Goal: Information Seeking & Learning: Learn about a topic

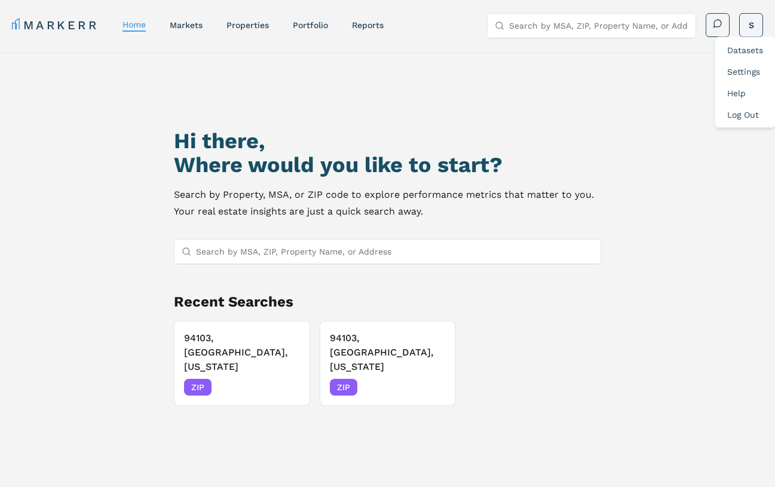
click at [748, 20] on html "MARKERR home markets properties Portfolio reports Search by MSA, ZIP, Property …" at bounding box center [387, 295] width 775 height 590
click at [741, 57] on div "Datasets" at bounding box center [744, 50] width 55 height 22
click at [760, 28] on html "MARKERR home markets properties Portfolio reports Search by MSA, ZIP, Property …" at bounding box center [387, 295] width 775 height 590
click at [736, 47] on link "Datasets" at bounding box center [745, 50] width 36 height 10
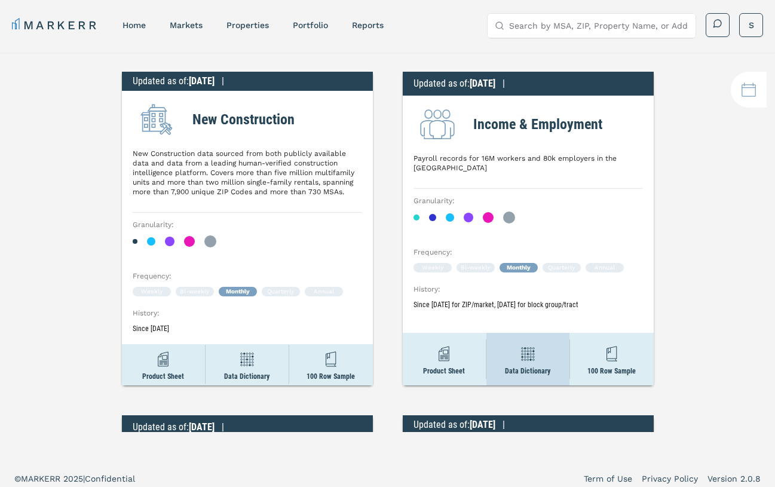
click at [529, 352] on img at bounding box center [528, 354] width 22 height 22
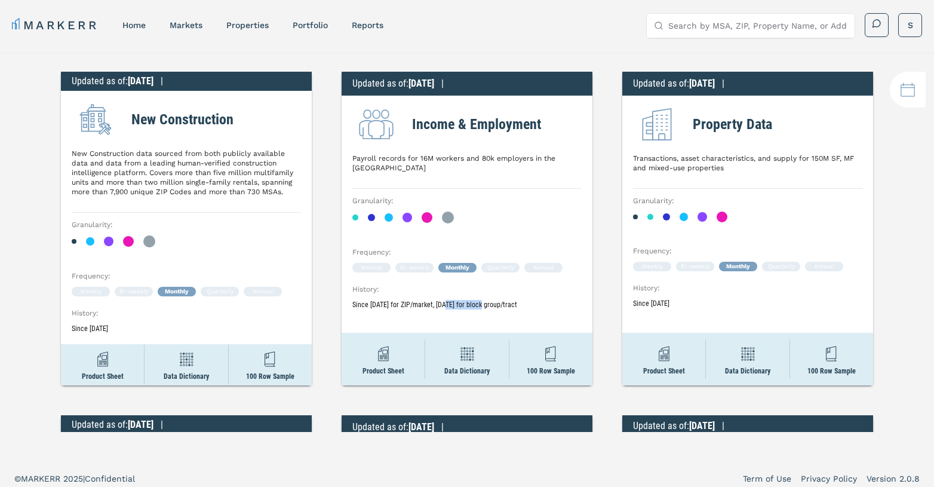
drag, startPoint x: 448, startPoint y: 294, endPoint x: 484, endPoint y: 292, distance: 36.5
click at [484, 300] on p "Since May 2008 for ZIP/market, January 2017 for block group/tract" at bounding box center [466, 305] width 229 height 10
click at [378, 375] on div "Product Sheet" at bounding box center [383, 359] width 83 height 53
